Goal: Information Seeking & Learning: Find specific page/section

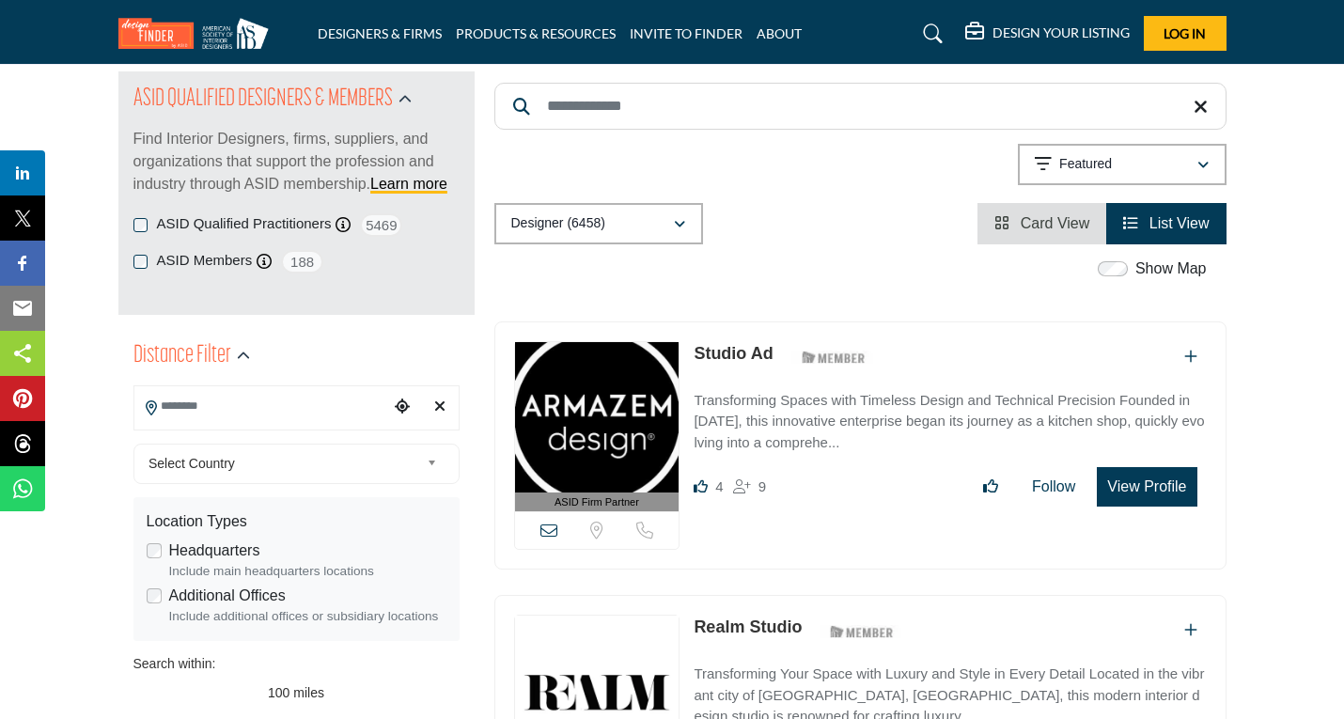
scroll to position [282, 0]
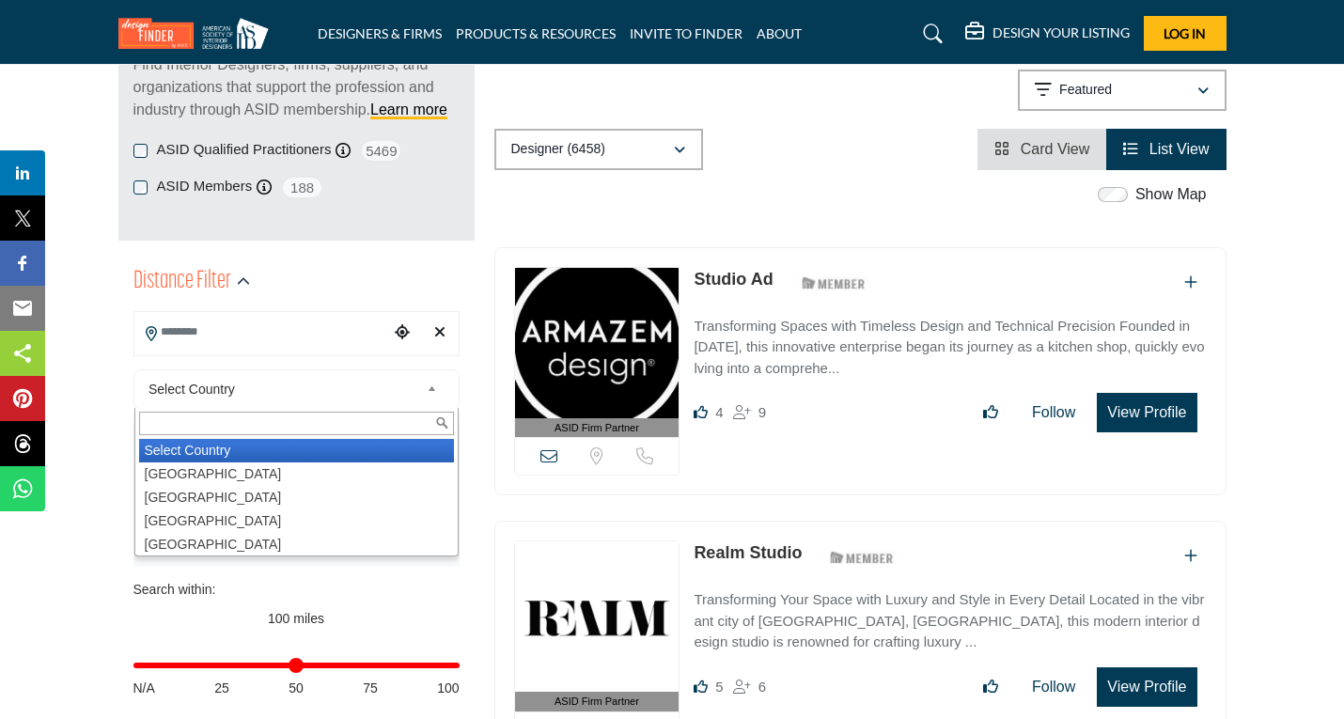
click at [397, 387] on span "Select Country" at bounding box center [283, 389] width 271 height 23
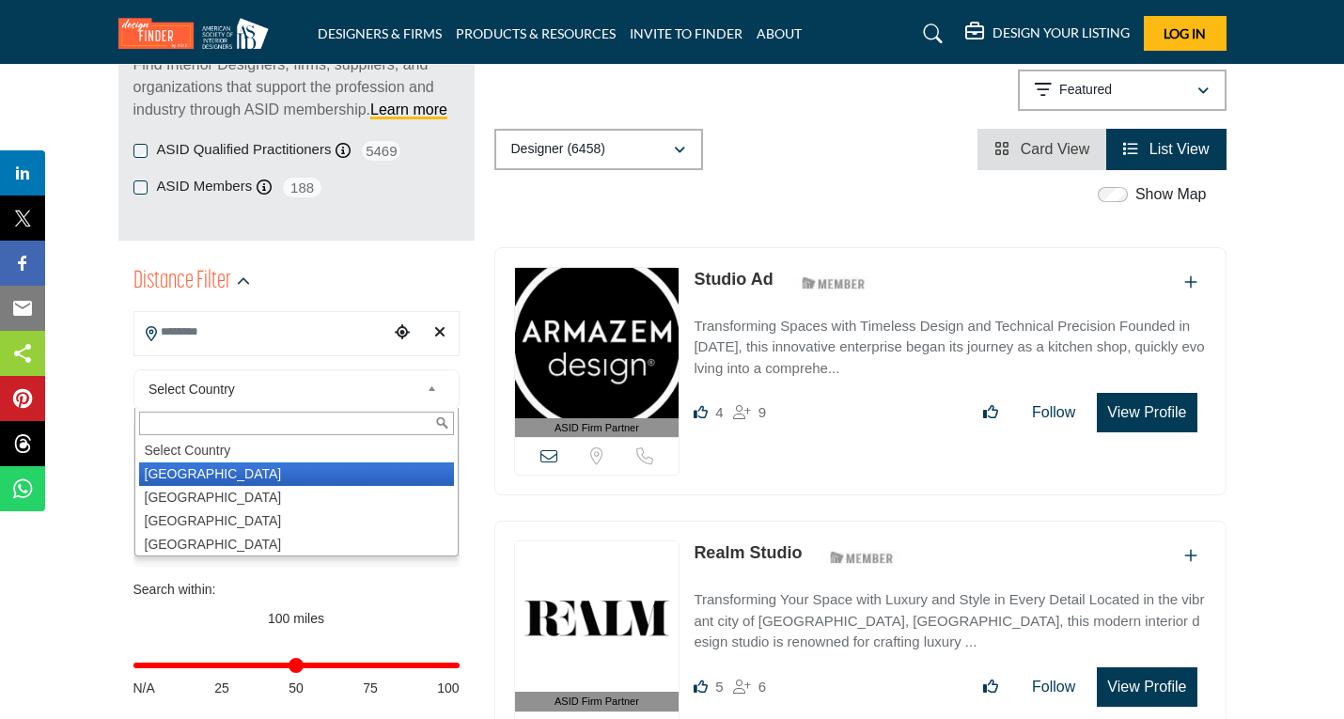
click at [314, 479] on li "[GEOGRAPHIC_DATA]" at bounding box center [296, 473] width 315 height 23
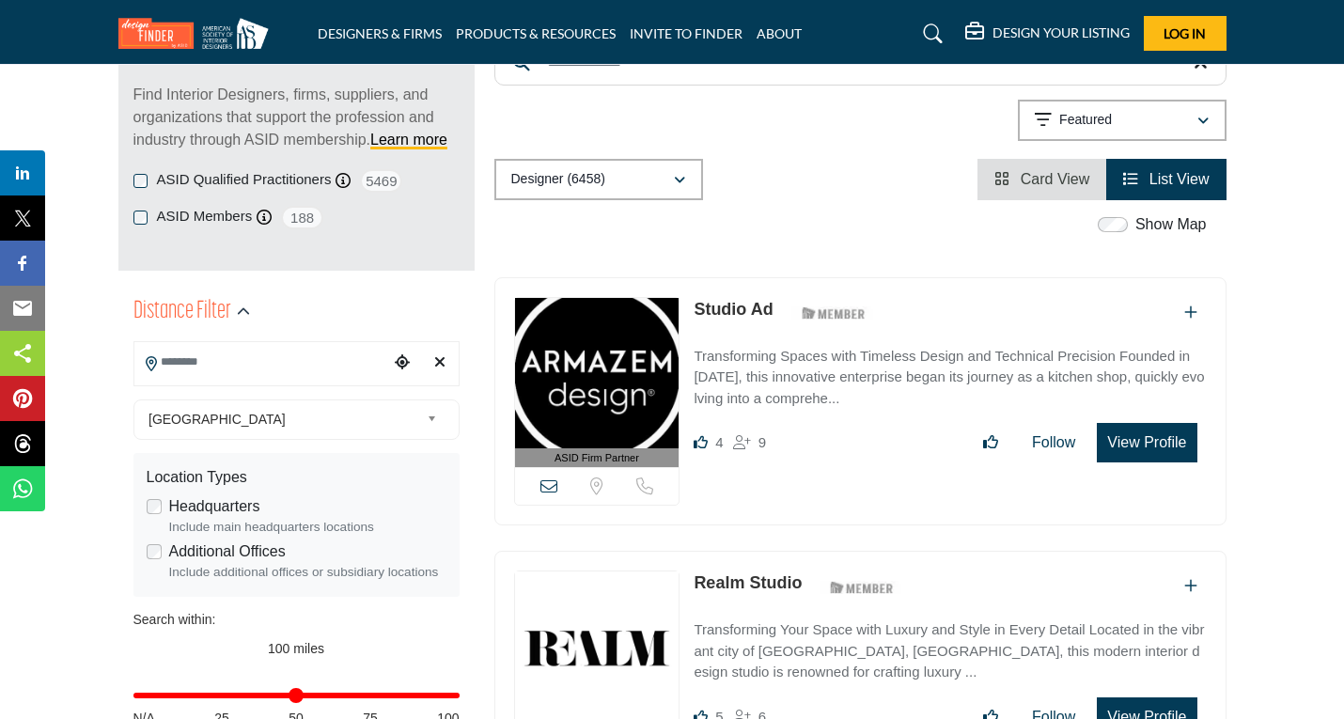
scroll to position [188, 0]
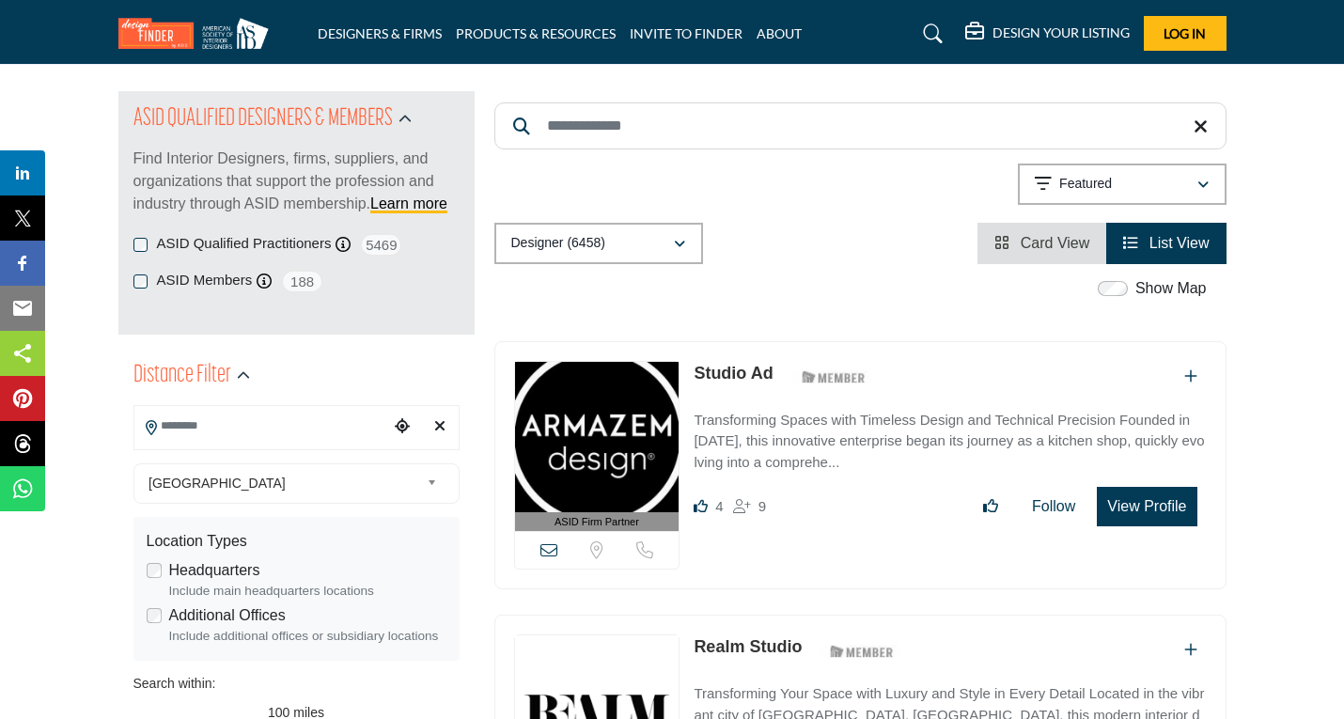
click at [305, 485] on span "[GEOGRAPHIC_DATA]" at bounding box center [283, 483] width 271 height 23
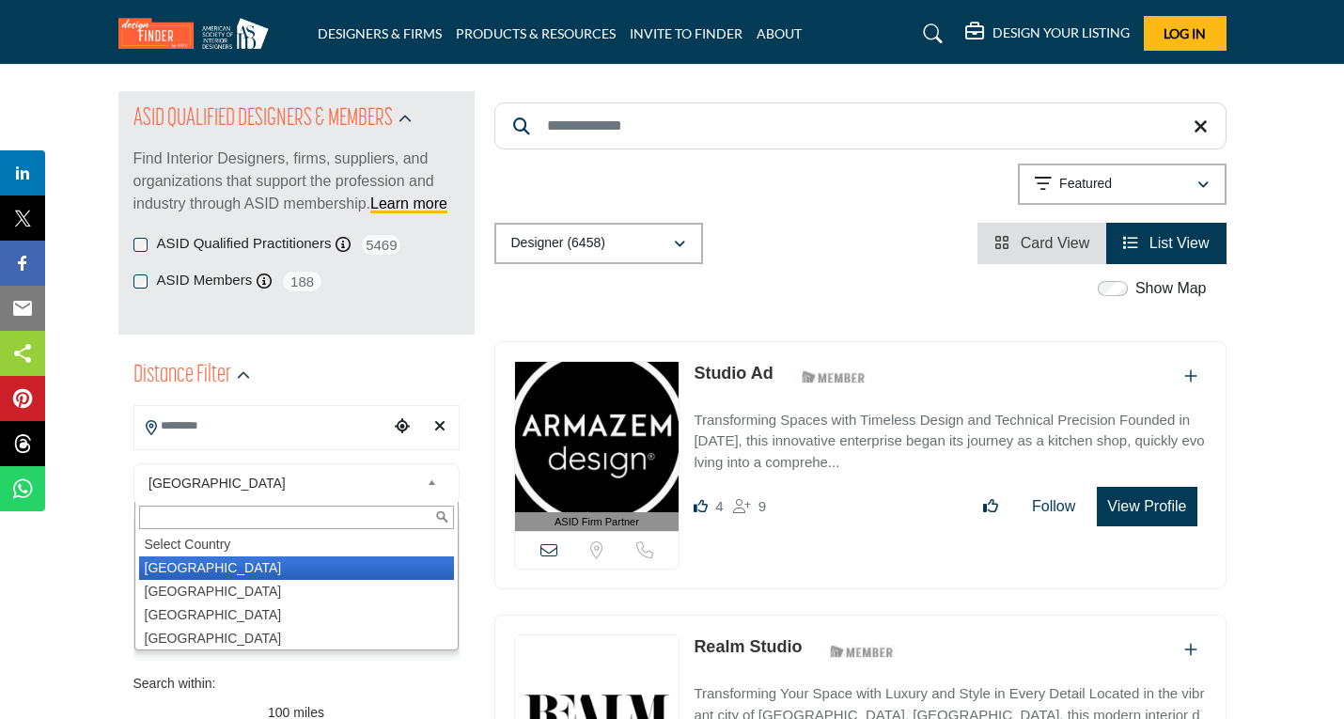
click at [305, 485] on span "[GEOGRAPHIC_DATA]" at bounding box center [283, 483] width 271 height 23
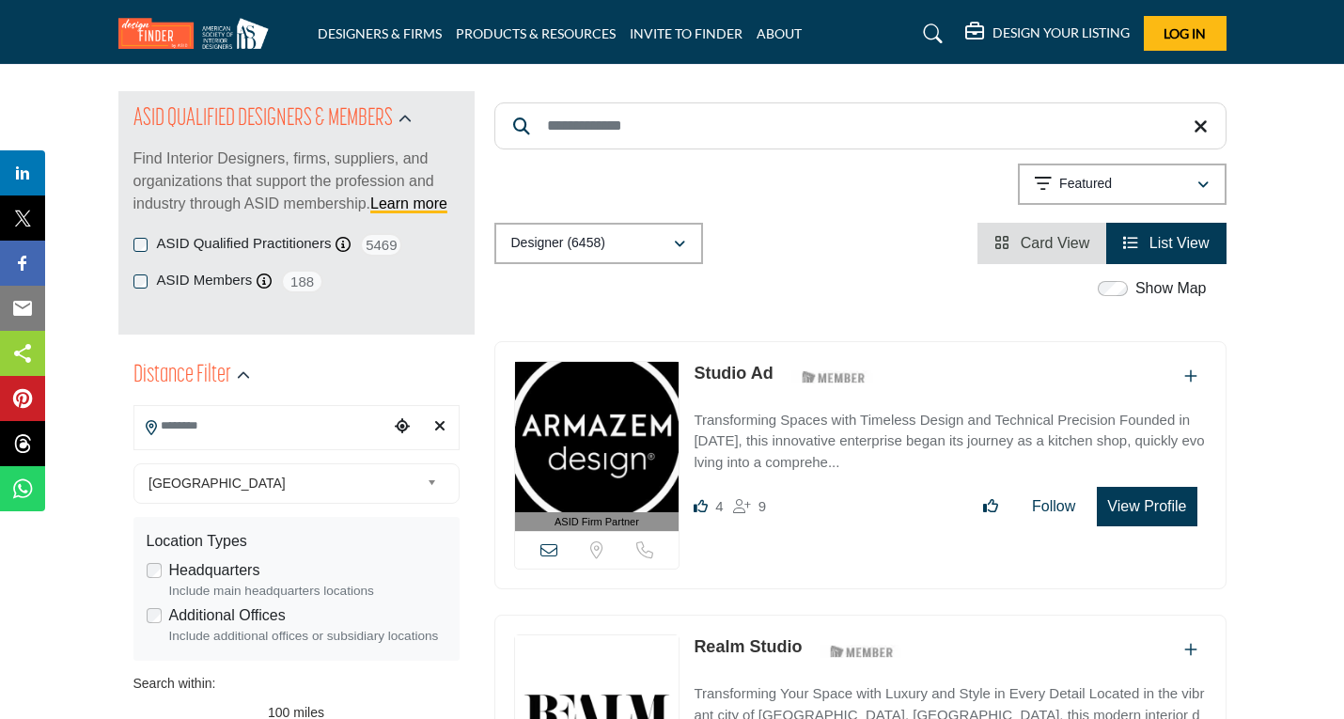
click at [672, 130] on input "Search Keyword" at bounding box center [860, 125] width 732 height 47
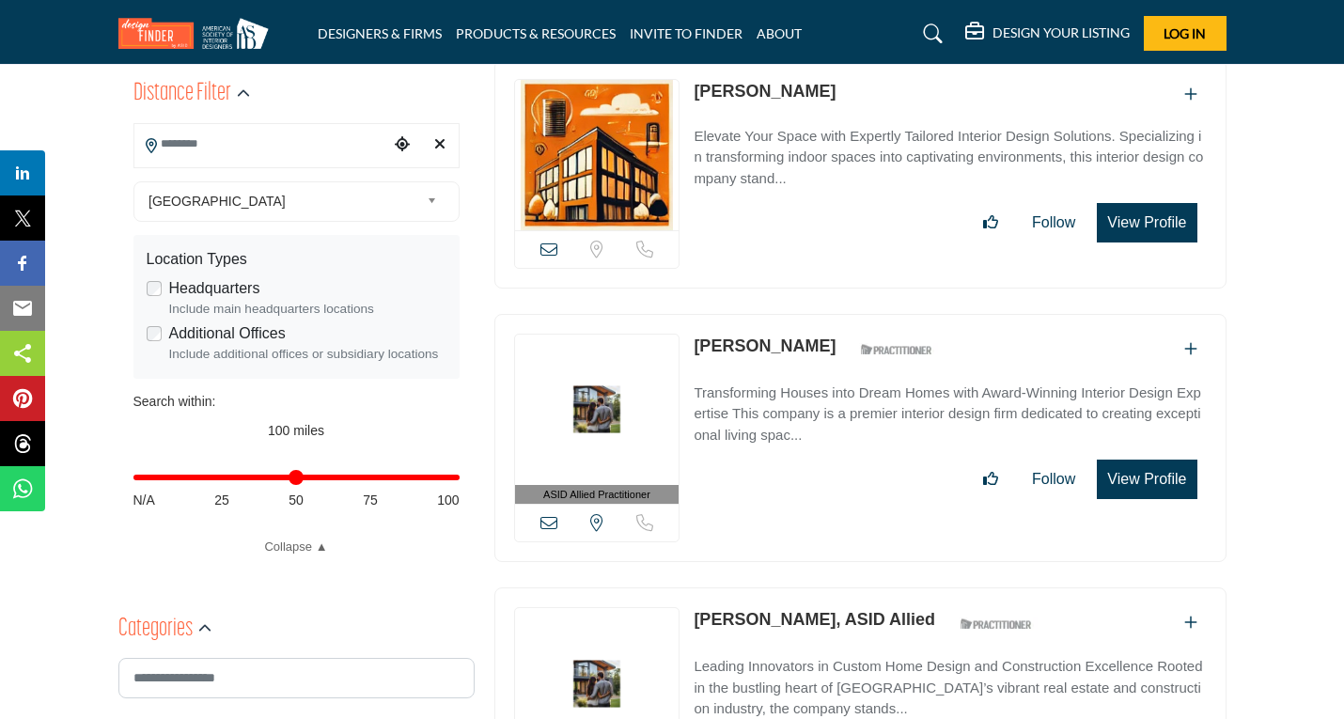
scroll to position [94, 0]
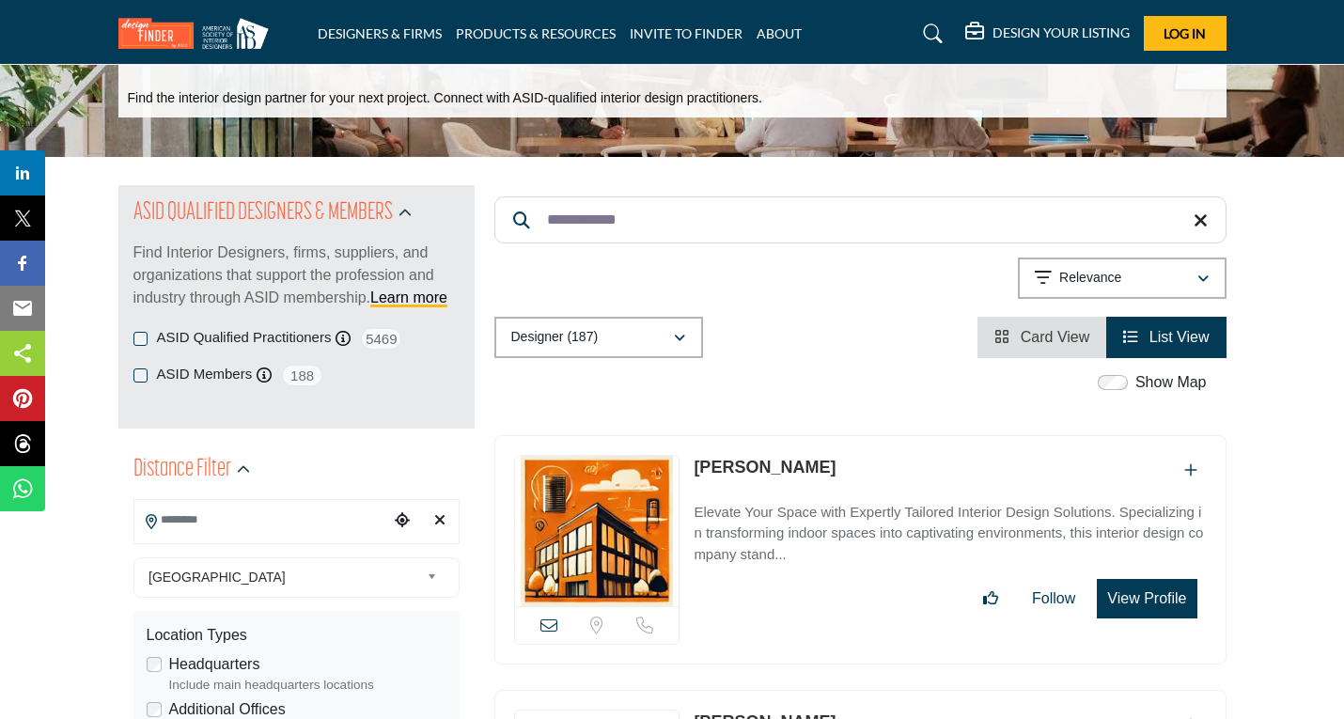
type input "**********"
click at [1169, 337] on span "List View" at bounding box center [1179, 337] width 60 height 16
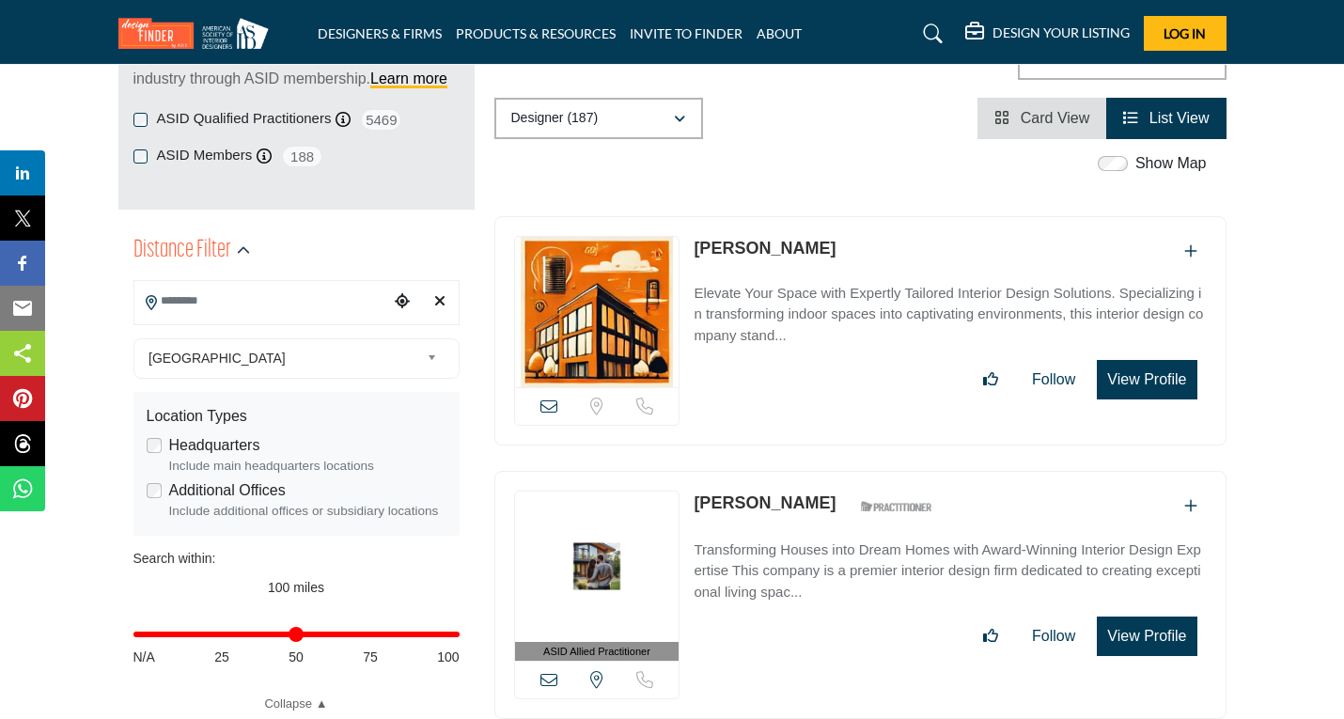
scroll to position [0, 0]
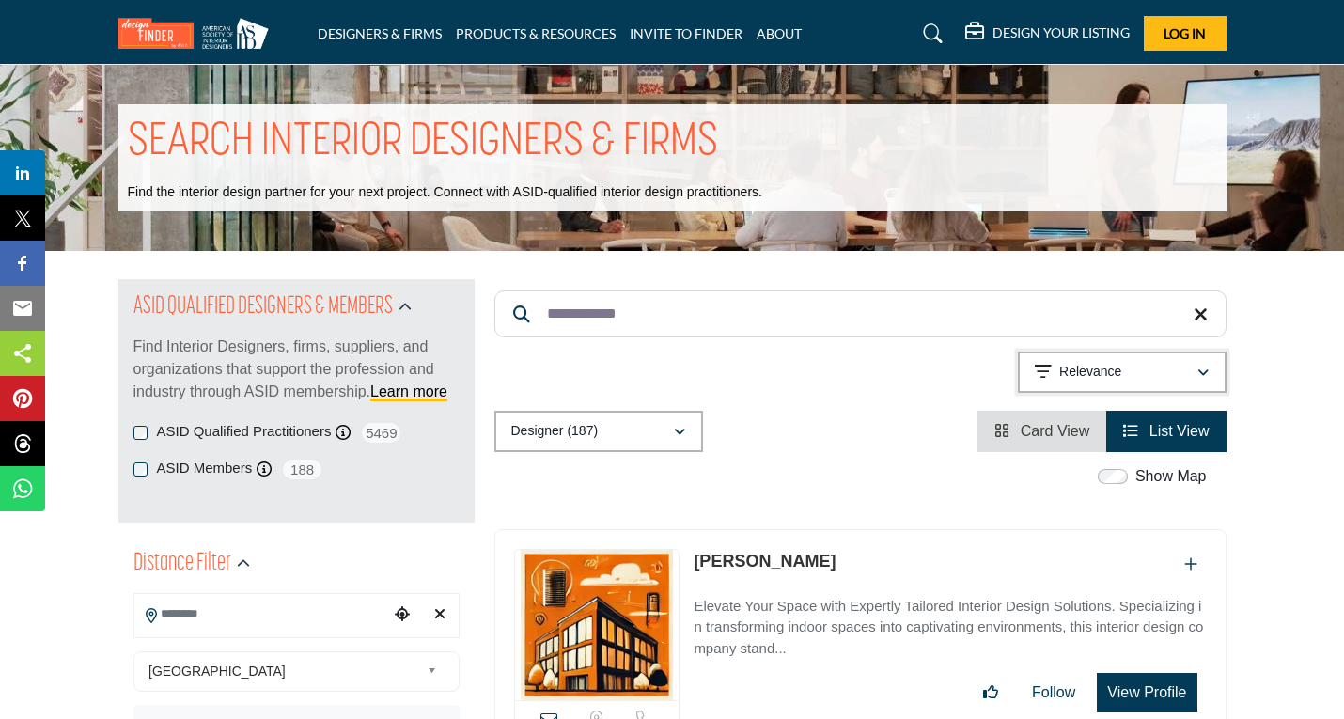
click at [1202, 367] on icon "button" at bounding box center [1202, 373] width 11 height 13
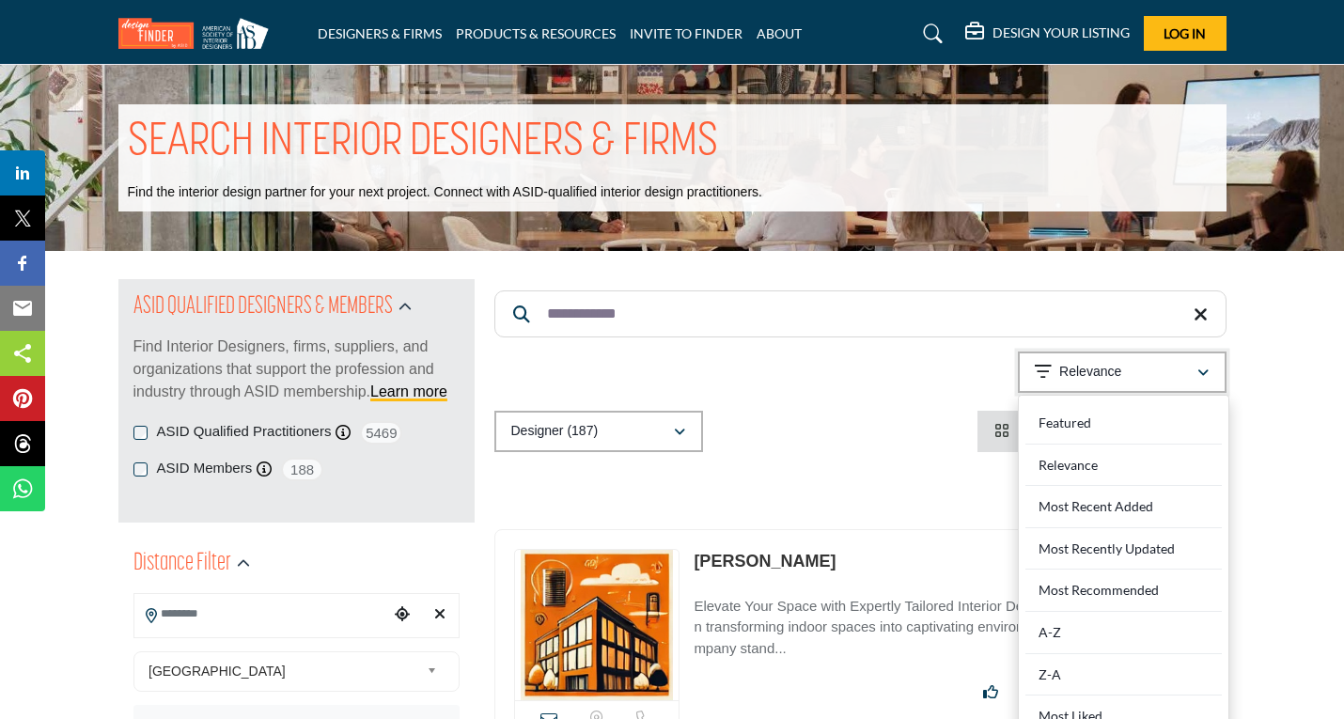
click at [1202, 367] on icon "button" at bounding box center [1202, 373] width 11 height 13
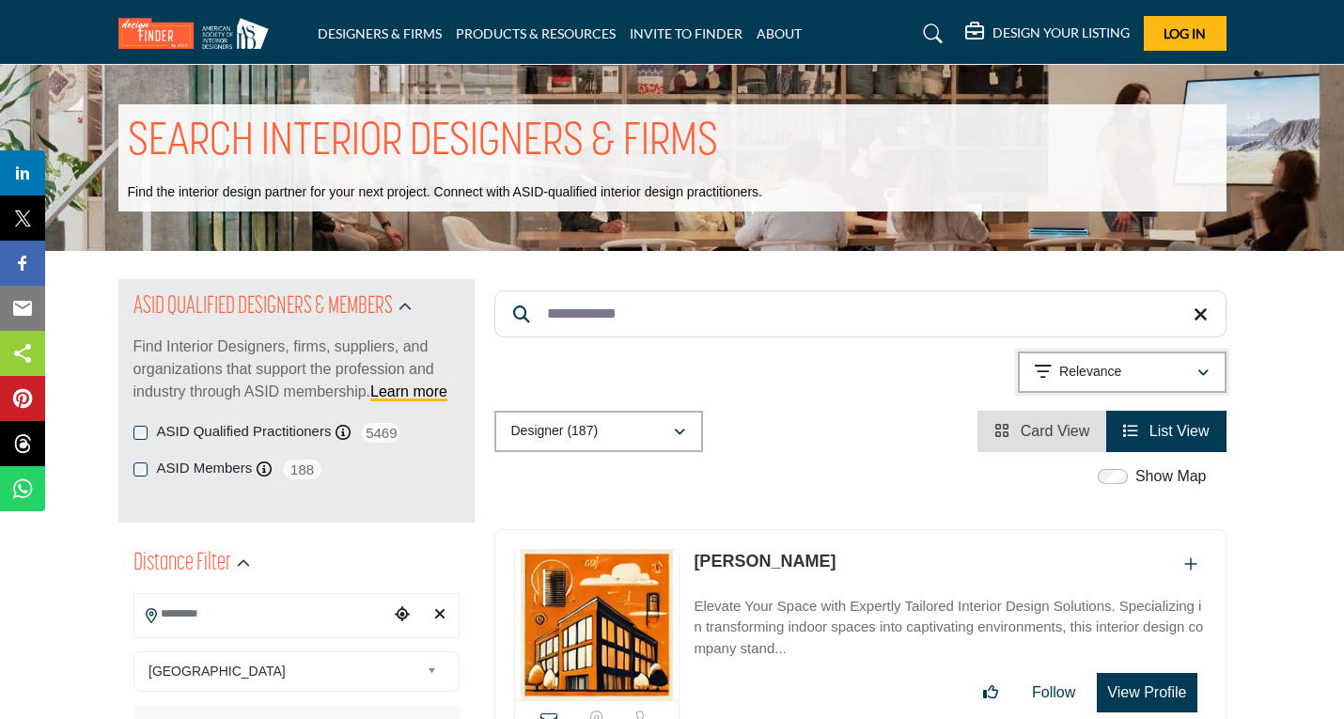
click at [1202, 367] on icon "button" at bounding box center [1202, 373] width 11 height 13
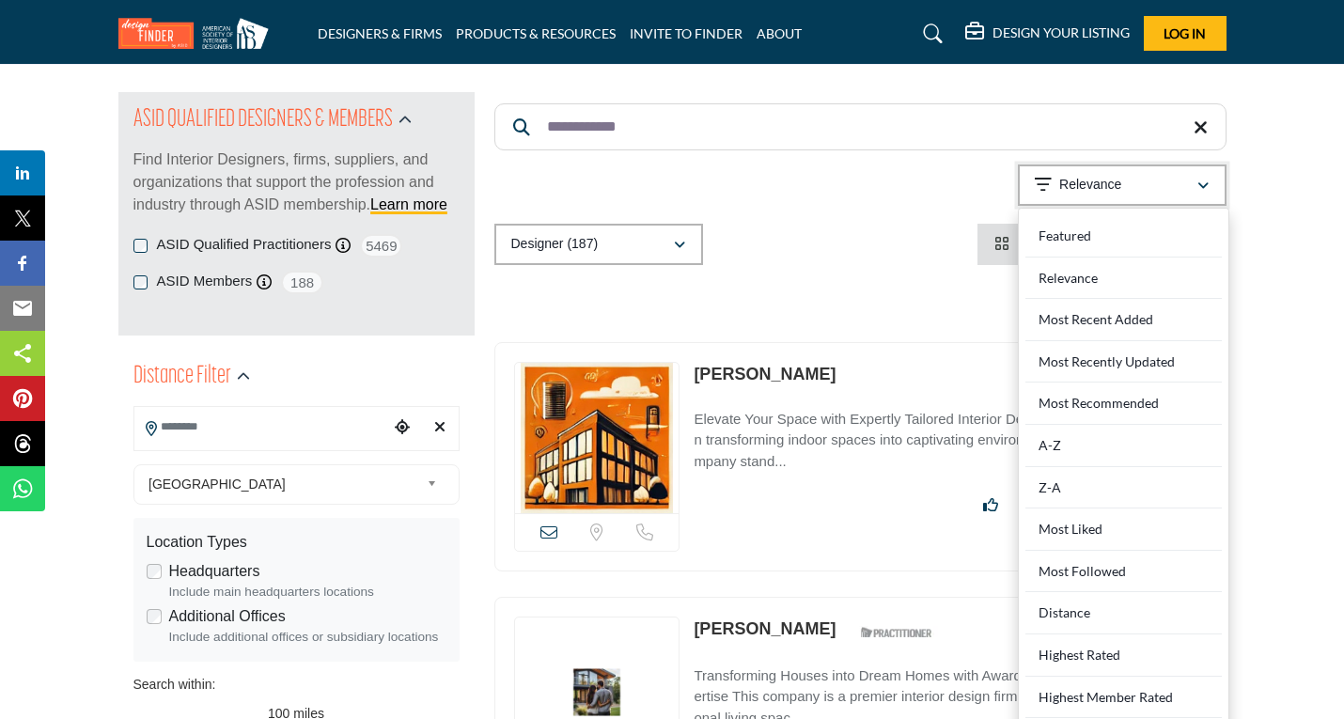
scroll to position [188, 0]
click at [1155, 404] on Recommended "Most Recommended" at bounding box center [1123, 403] width 196 height 42
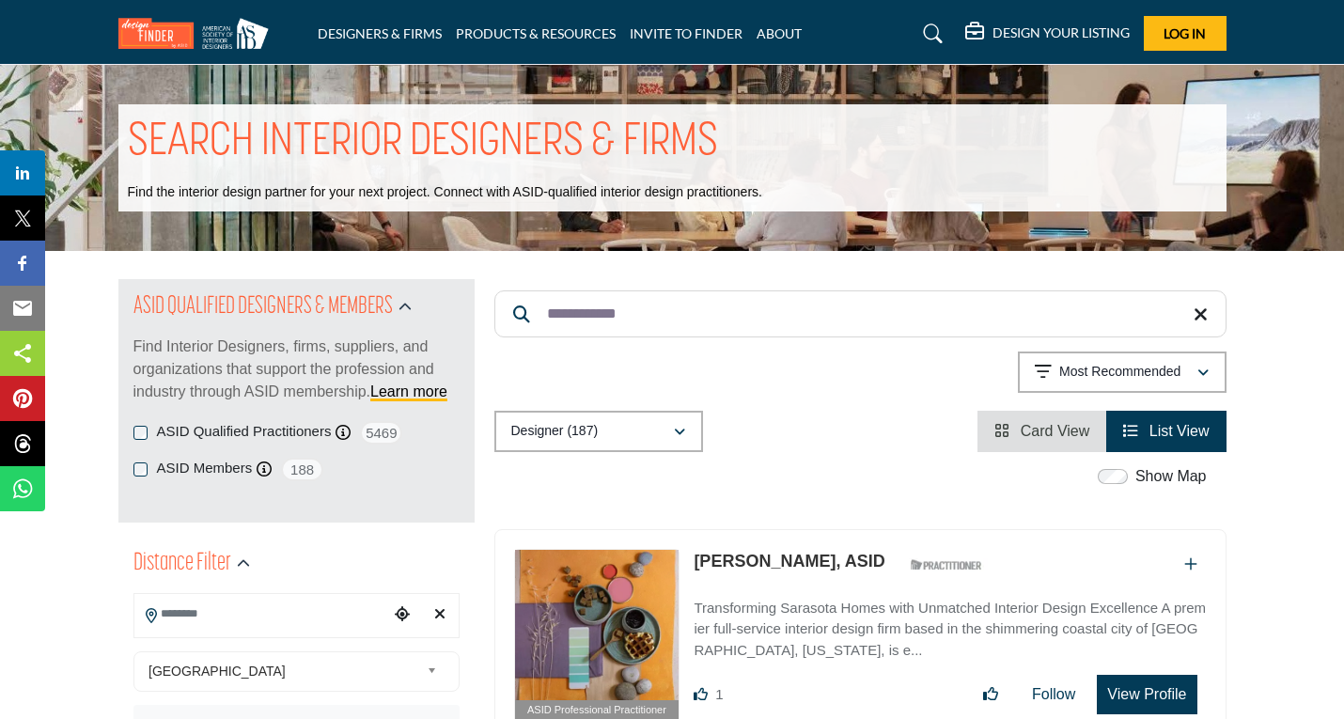
click at [714, 324] on input "**********" at bounding box center [860, 313] width 732 height 47
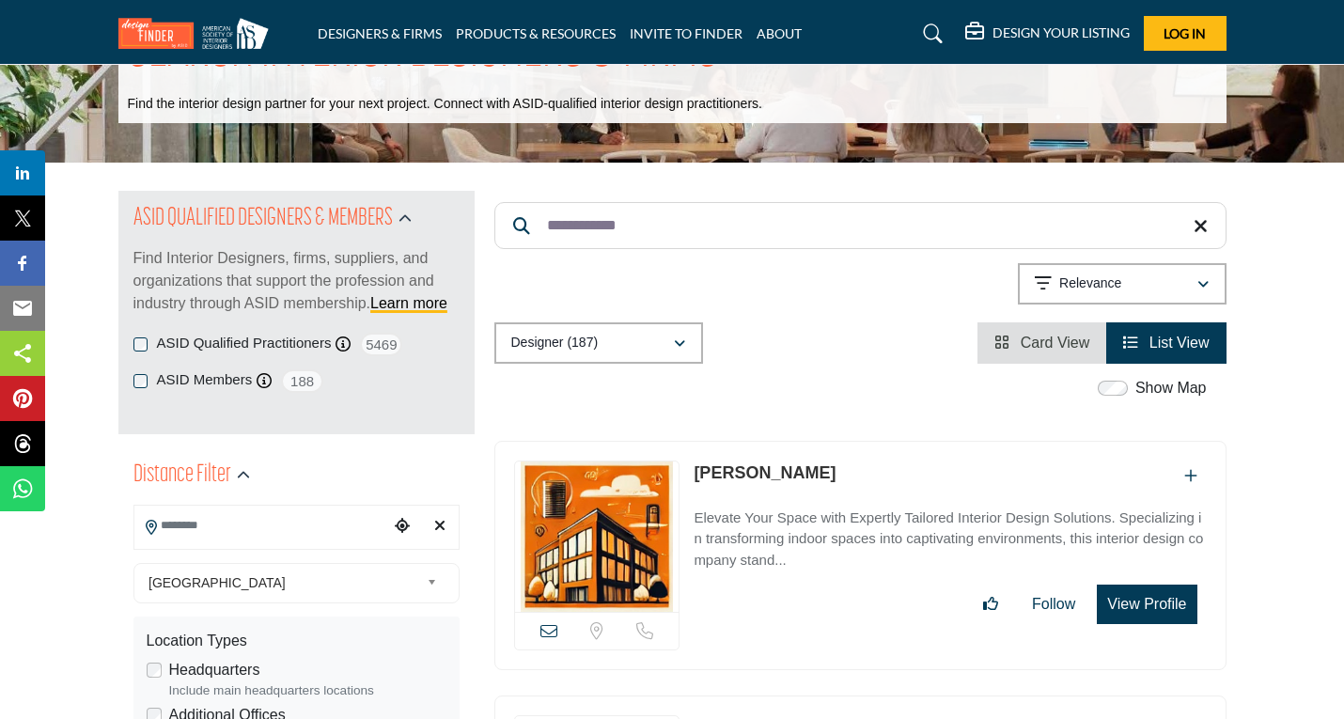
scroll to position [282, 0]
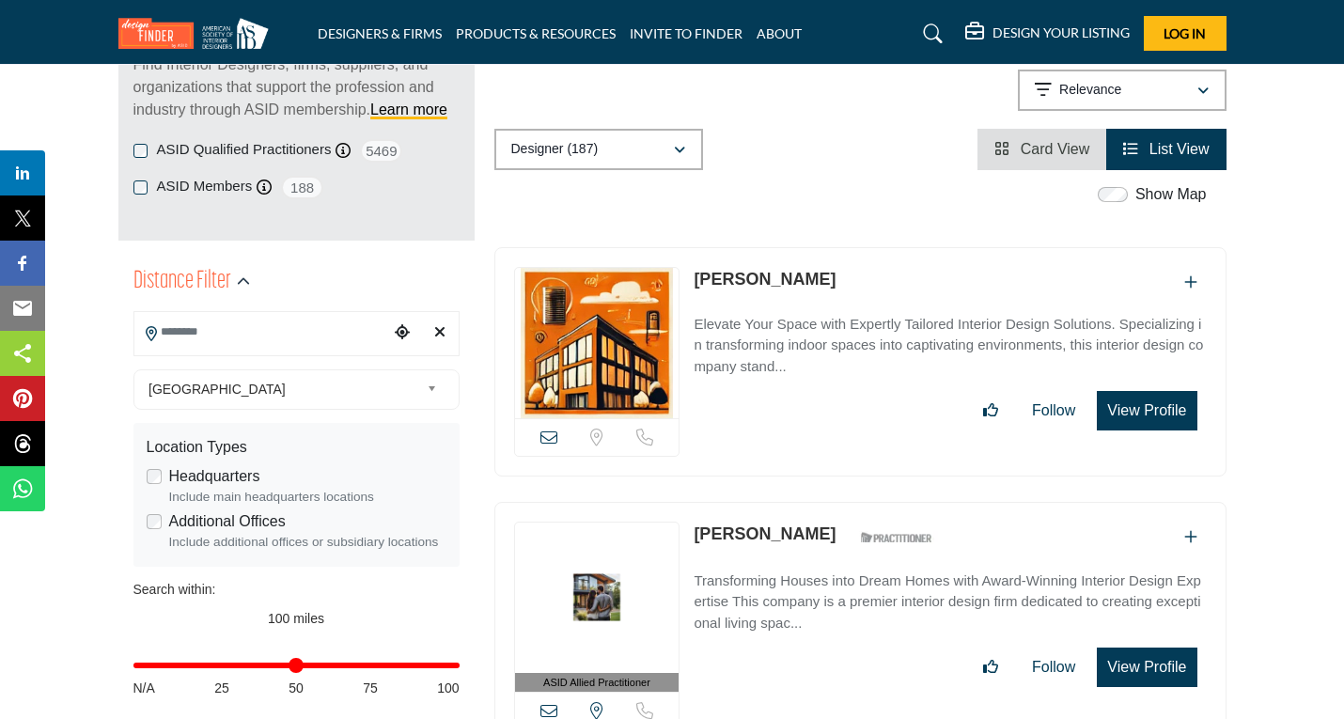
click at [248, 326] on input "Search Location" at bounding box center [261, 332] width 254 height 37
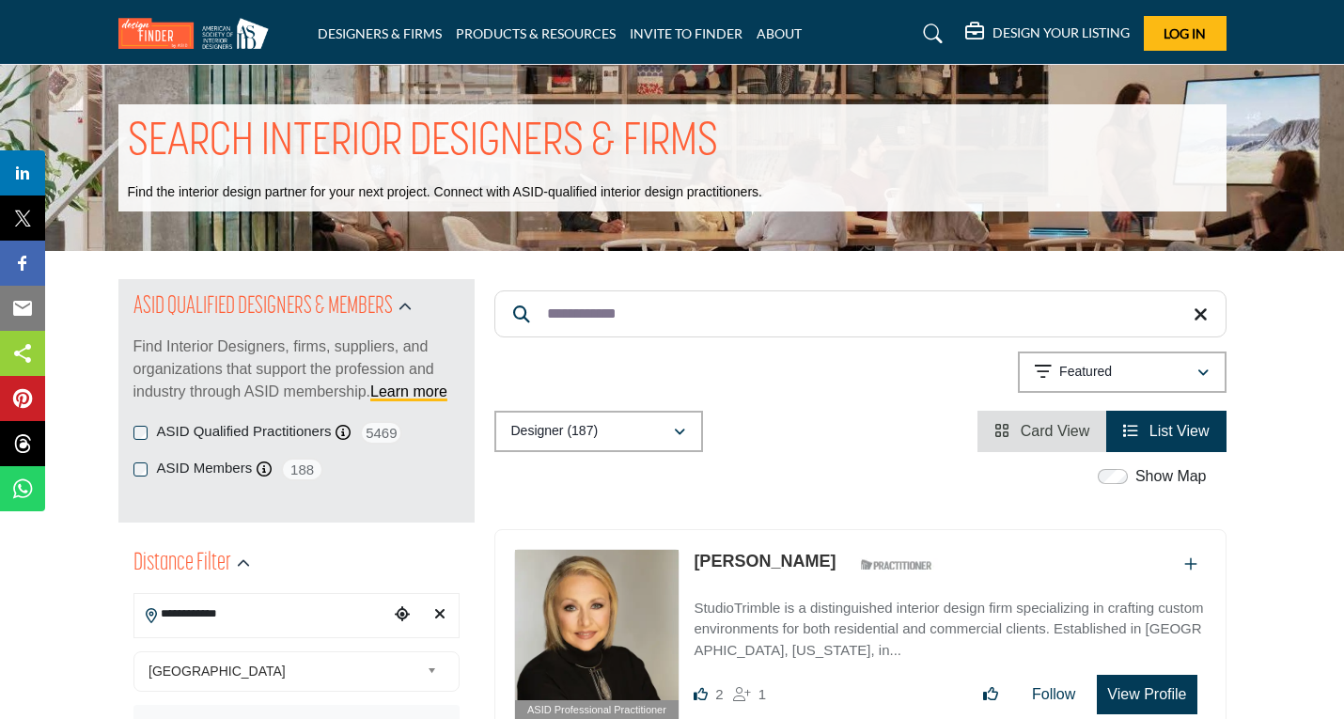
type input "**********"
drag, startPoint x: 665, startPoint y: 313, endPoint x: 502, endPoint y: 309, distance: 163.6
click at [502, 309] on input "**********" at bounding box center [860, 313] width 732 height 47
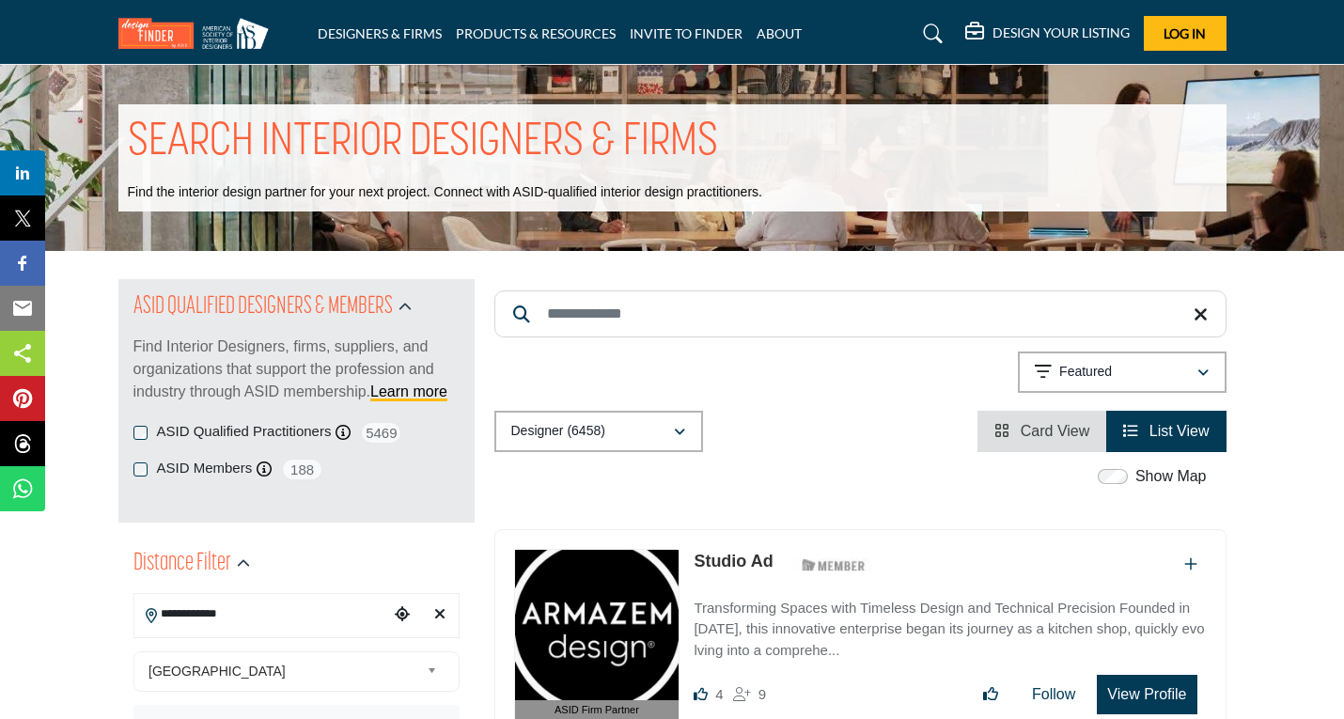
scroll to position [188, 0]
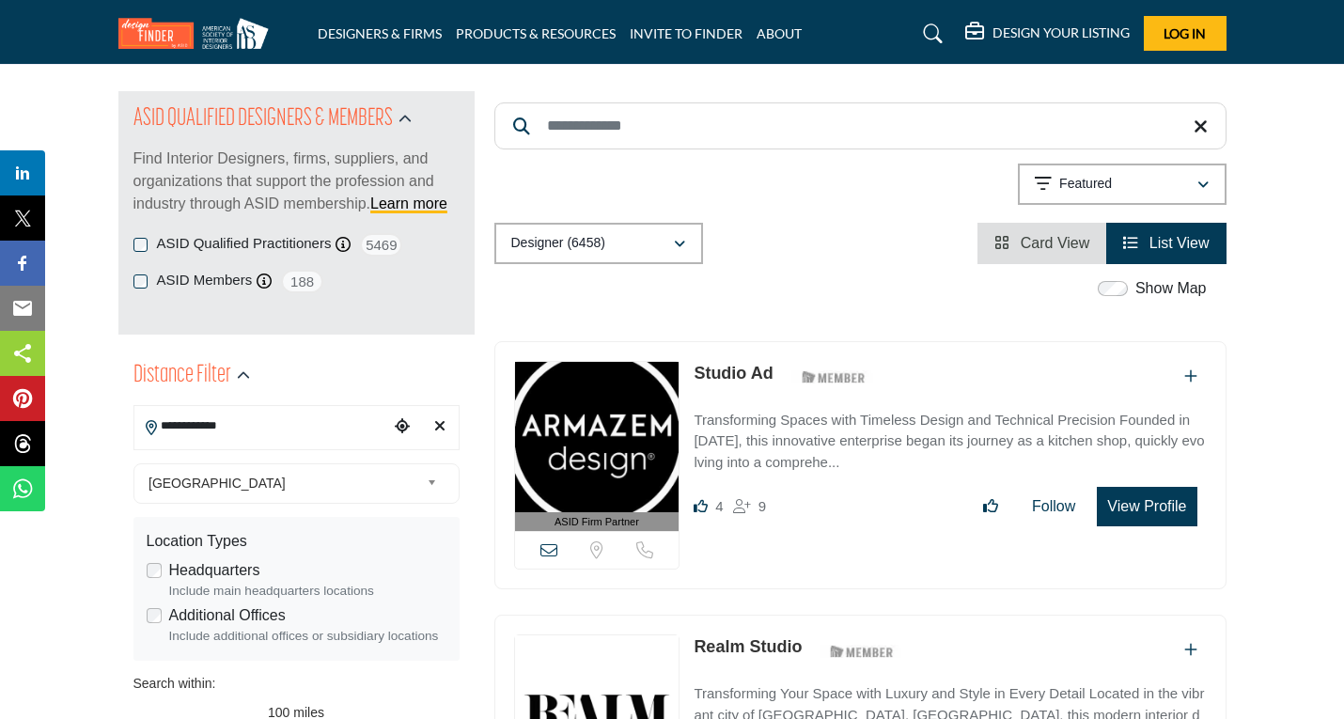
click at [270, 434] on input "**********" at bounding box center [261, 426] width 254 height 37
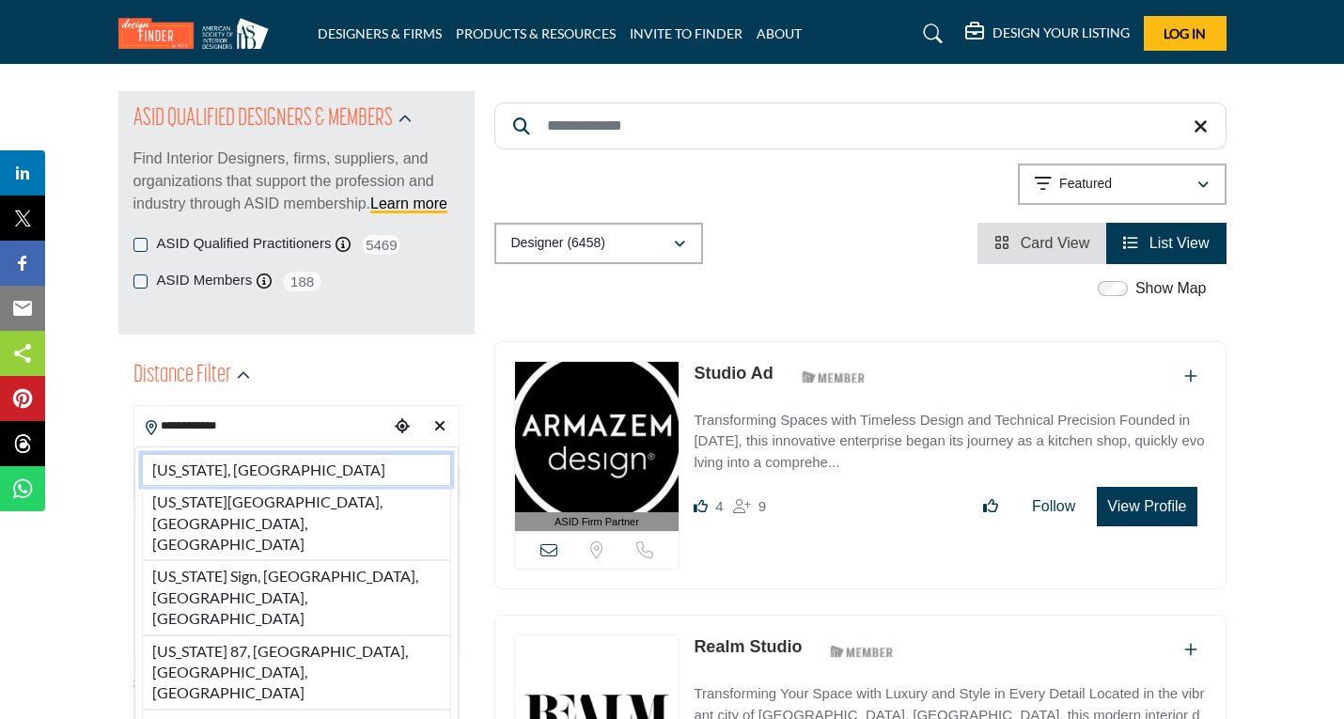
click at [257, 472] on li "[US_STATE], [GEOGRAPHIC_DATA]" at bounding box center [296, 470] width 309 height 32
type input "**********"
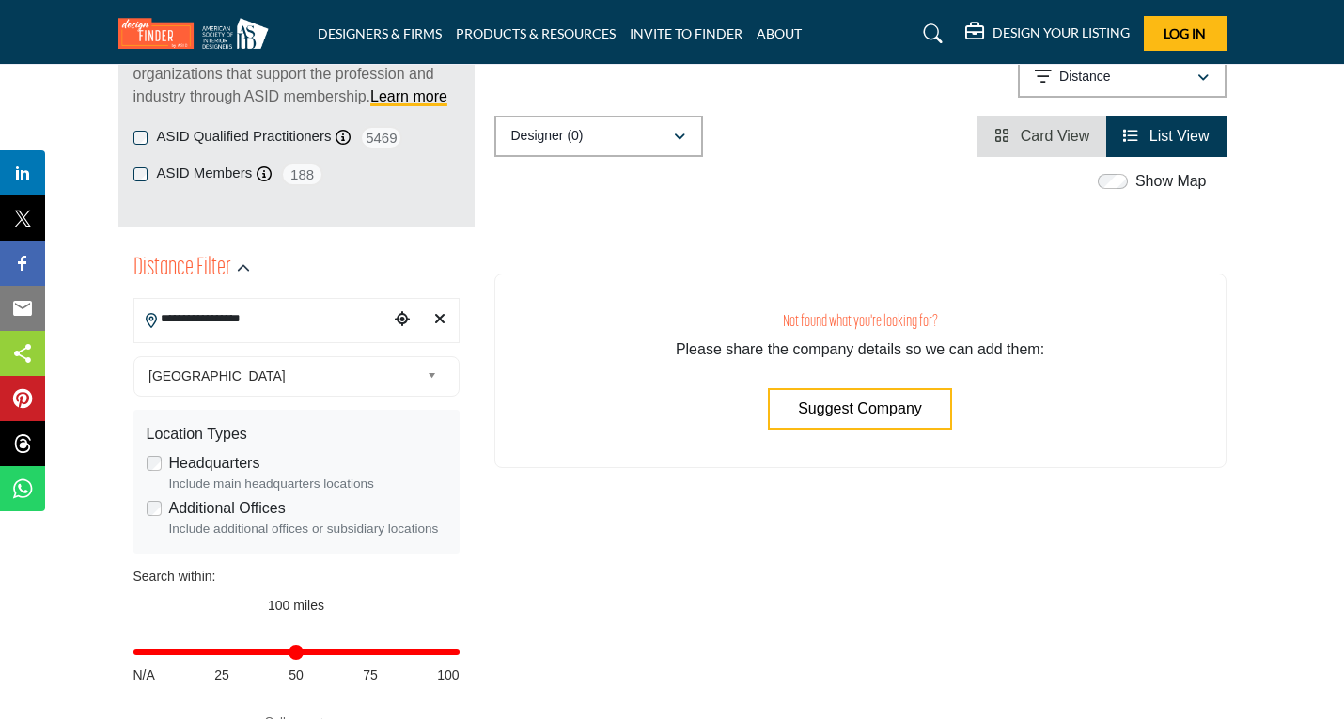
scroll to position [188, 0]
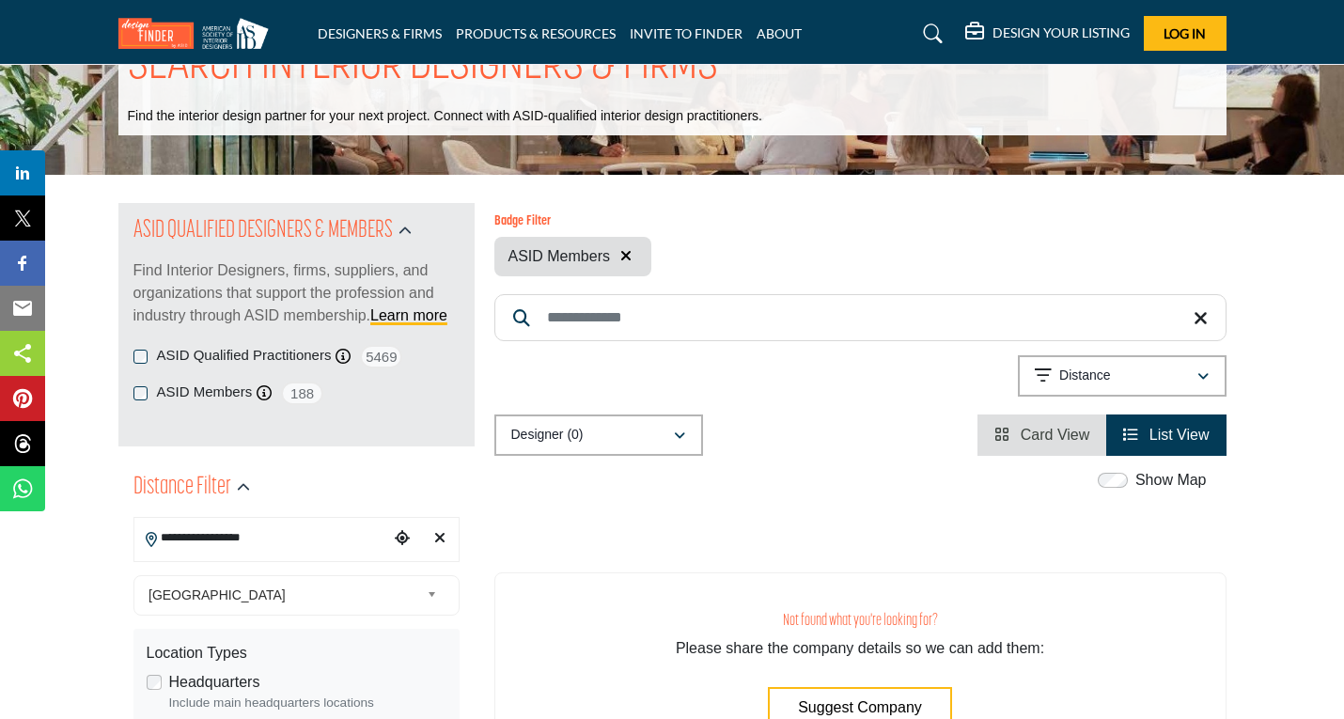
scroll to position [282, 0]
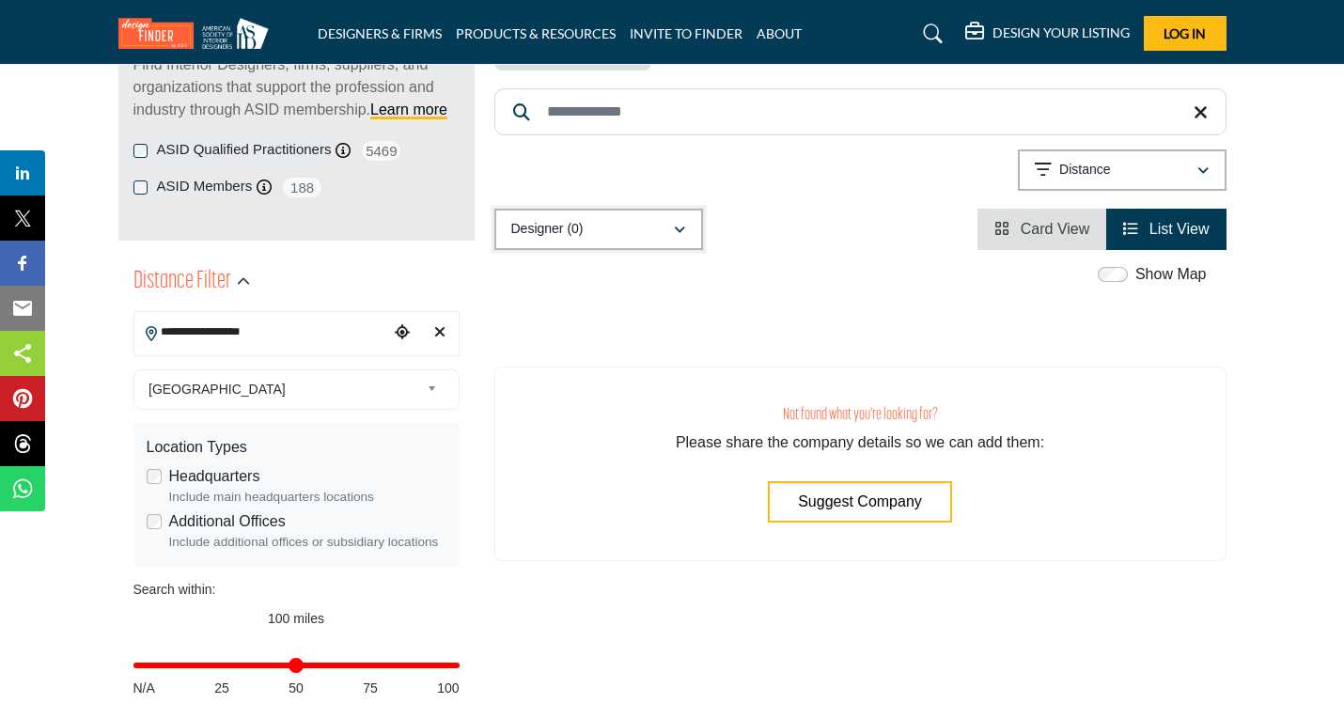
click at [589, 227] on div "Designer (0)" at bounding box center [592, 229] width 162 height 23
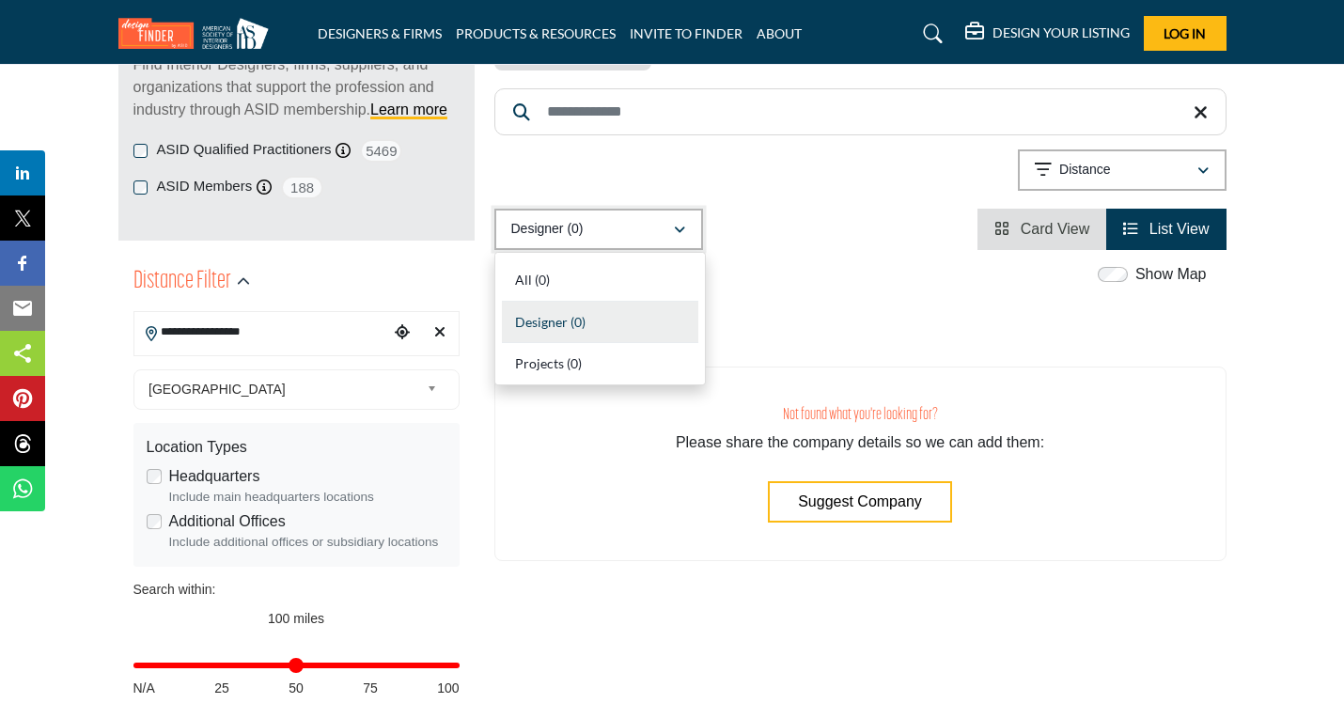
click at [601, 239] on div "Designer (0)" at bounding box center [592, 229] width 162 height 23
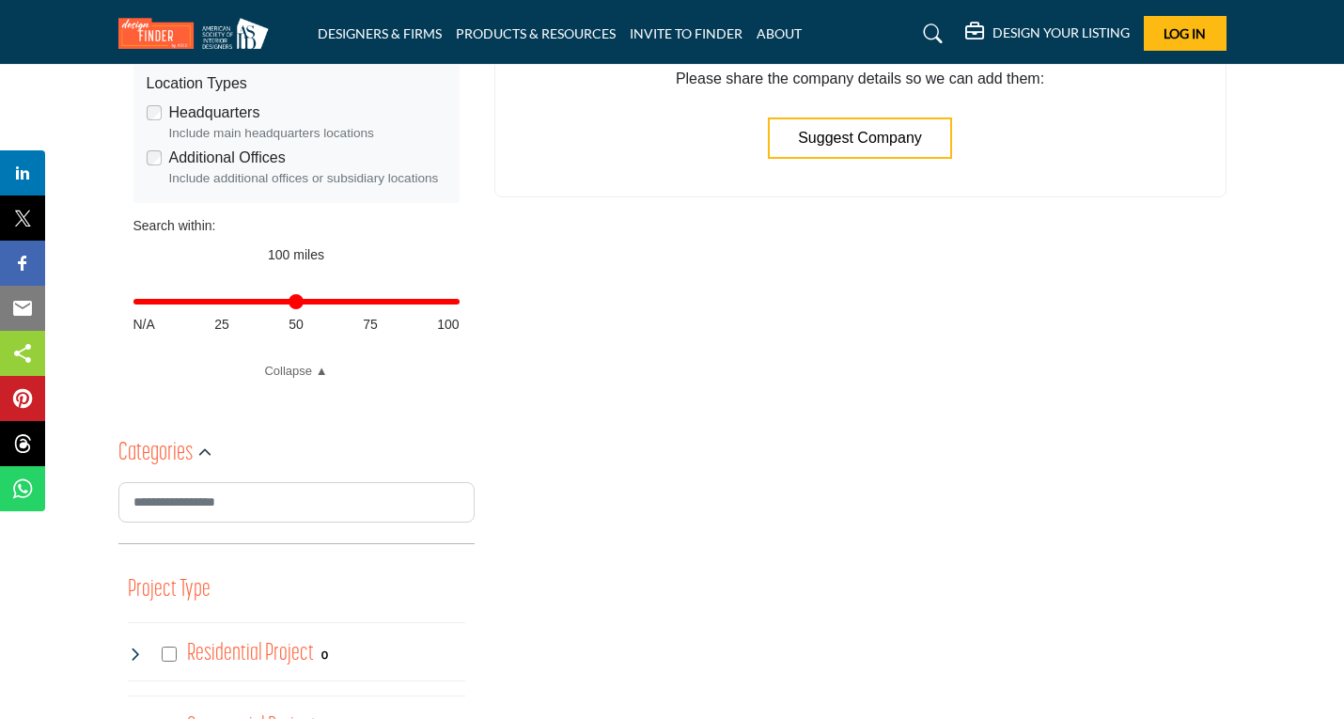
scroll to position [0, 0]
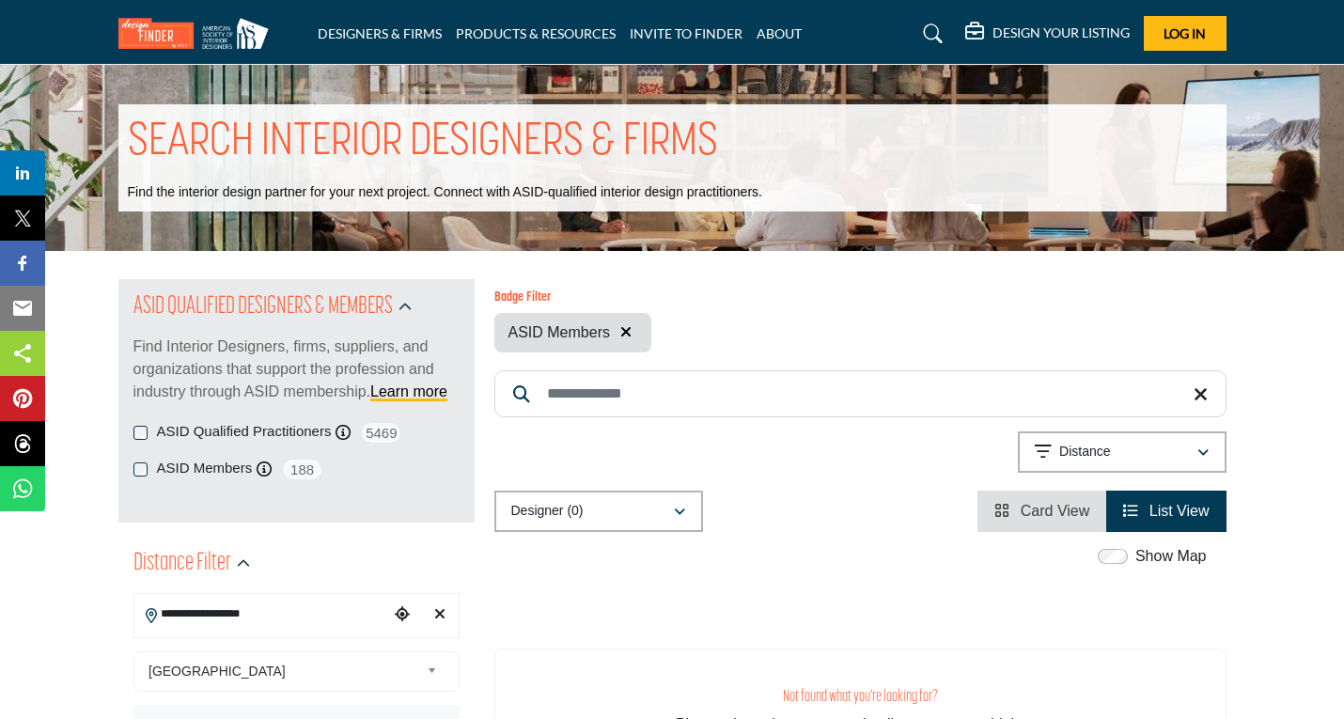
click at [627, 331] on icon "button" at bounding box center [625, 331] width 11 height 15
